Goal: Task Accomplishment & Management: Use online tool/utility

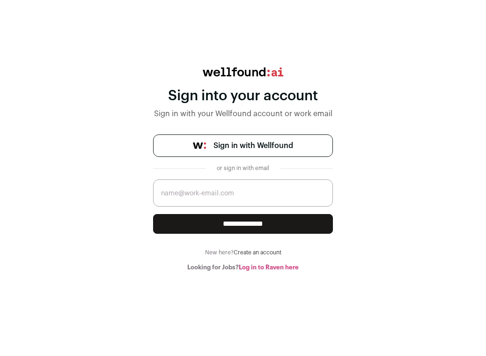
type input "gary.plancher@homexpertsdirect.com"
click at [228, 222] on input "**********" at bounding box center [243, 224] width 180 height 20
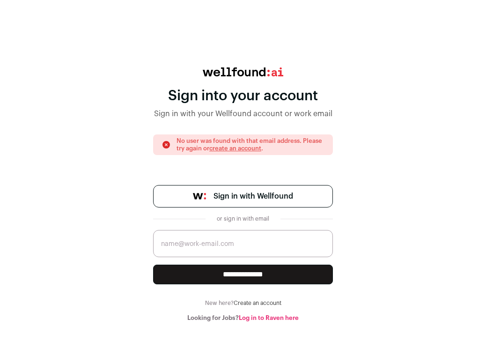
click at [228, 195] on span "Sign in with Wellfound" at bounding box center [254, 196] width 80 height 11
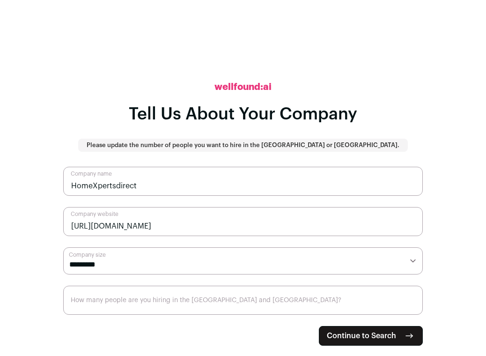
click at [63, 247] on select "**********" at bounding box center [243, 260] width 360 height 27
select select "*"
click option "*******" at bounding box center [0, 0] width 0 height 0
click at [148, 305] on input "How many people are you hiring in the [GEOGRAPHIC_DATA] and [GEOGRAPHIC_DATA]?" at bounding box center [243, 300] width 360 height 29
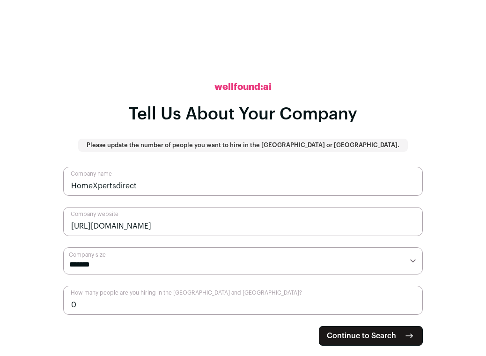
click at [411, 305] on input "0" at bounding box center [243, 300] width 360 height 29
type input "1"
click at [411, 301] on input "1" at bounding box center [243, 300] width 360 height 29
click at [385, 339] on span "Continue to Search" at bounding box center [361, 335] width 69 height 11
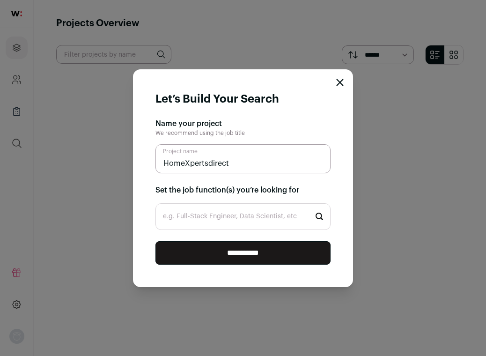
type input "HomeXpertsdirect"
click at [301, 225] on input "e.g. Full-Stack Engineer, Data Scientist, etc" at bounding box center [242, 216] width 175 height 27
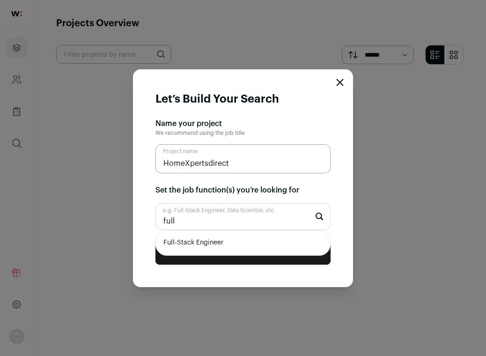
type input "full"
click at [208, 245] on li "Full-Stack Engineer" at bounding box center [243, 242] width 174 height 25
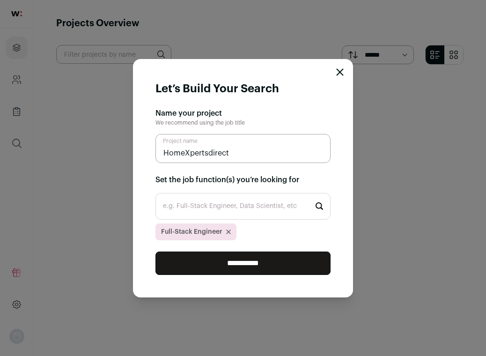
click at [227, 265] on input "**********" at bounding box center [242, 262] width 175 height 23
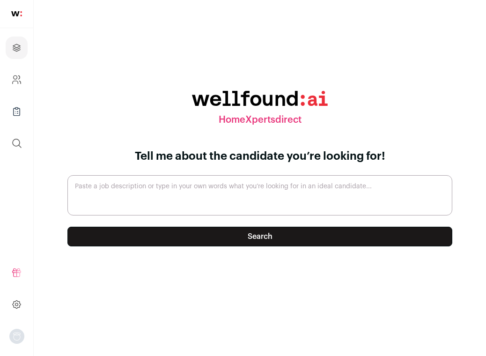
paste textarea "Home Xperts Direct is a dynamic platform connecting homeowners with trusted ser…"
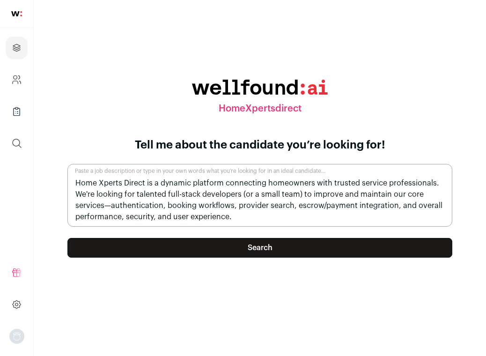
type textarea "Home Xperts Direct is a dynamic platform connecting homeowners with trusted ser…"
click at [239, 250] on button "Search" at bounding box center [259, 248] width 385 height 20
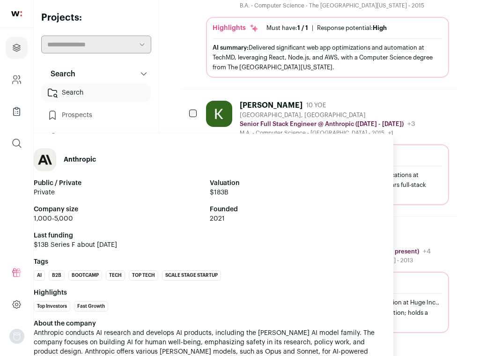
scroll to position [1111, 0]
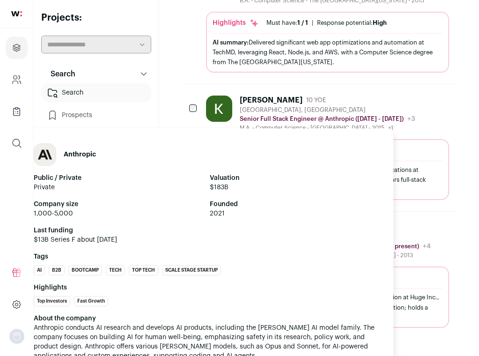
click at [302, 125] on div "Anthropic Public / Private Private Valuation $183B Company size 1,000-5,000 Fou…" at bounding box center [206, 237] width 375 height 228
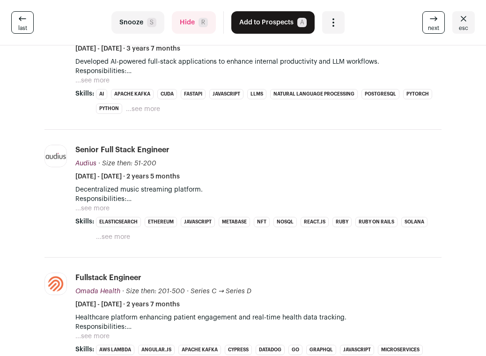
scroll to position [88, 0]
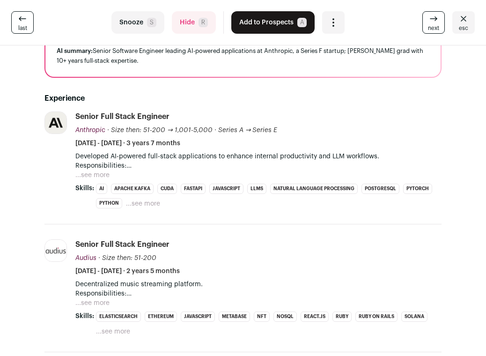
click at [428, 24] on icon at bounding box center [433, 18] width 11 height 11
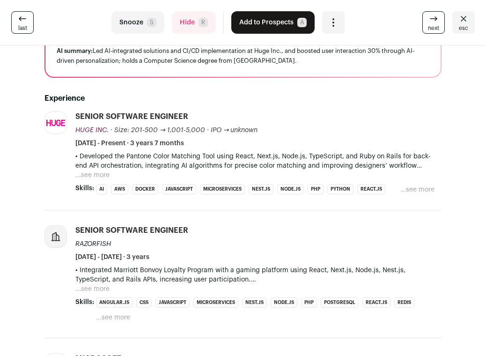
click at [260, 23] on button "Add to Prospects A" at bounding box center [272, 22] width 83 height 22
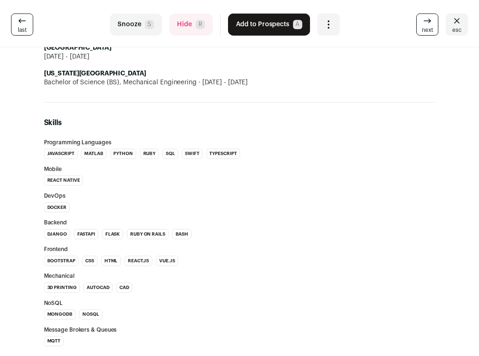
scroll to position [170, 0]
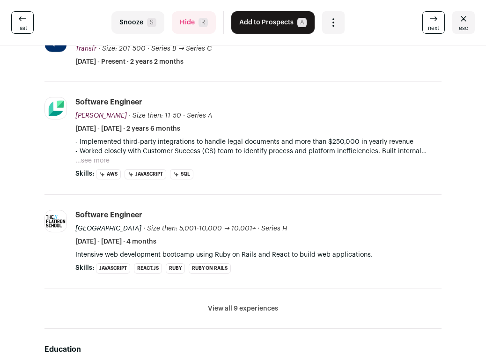
click at [458, 21] on icon "Close" at bounding box center [463, 18] width 11 height 11
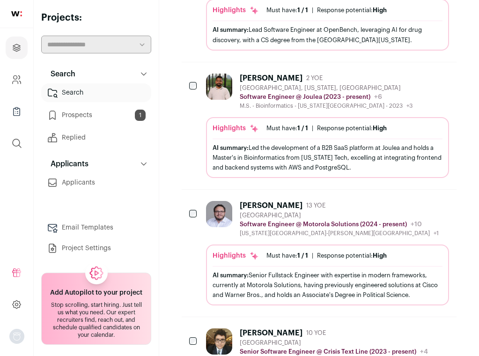
scroll to position [254, 0]
